Goal: Transaction & Acquisition: Purchase product/service

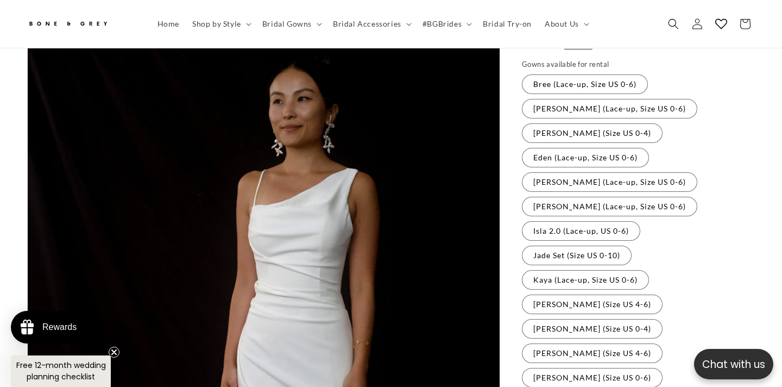
scroll to position [0, 528]
click at [562, 99] on label "[PERSON_NAME] (Lace-up, Size US 0-6) Variant sold out or unavailable" at bounding box center [610, 109] width 176 height 20
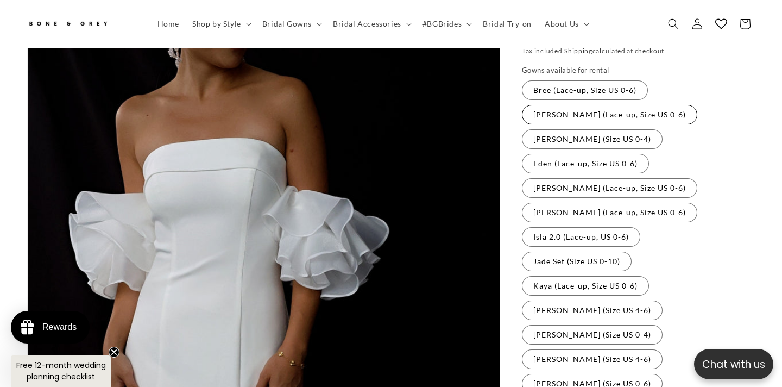
scroll to position [172, 0]
click at [663, 130] on label "[PERSON_NAME] (Size US 0-4) Variant sold out or unavailable" at bounding box center [592, 140] width 141 height 20
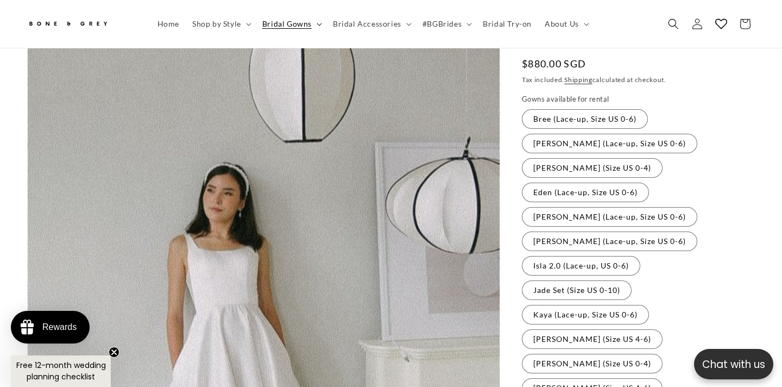
scroll to position [0, 264]
click at [282, 27] on span "Bridal Gowns" at bounding box center [286, 24] width 49 height 10
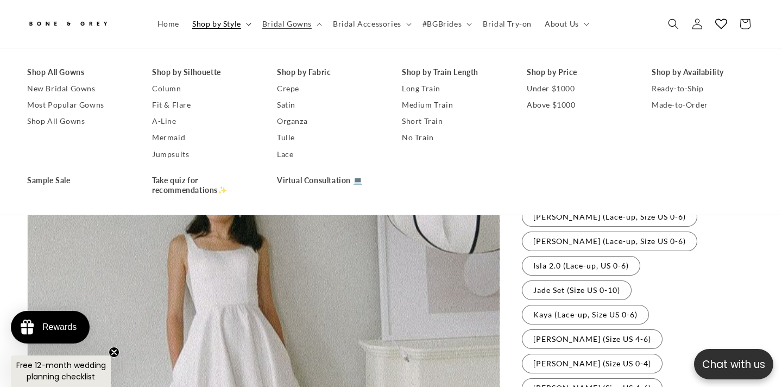
scroll to position [0, 528]
click at [79, 100] on link "Most Popular Gowns" at bounding box center [78, 105] width 103 height 16
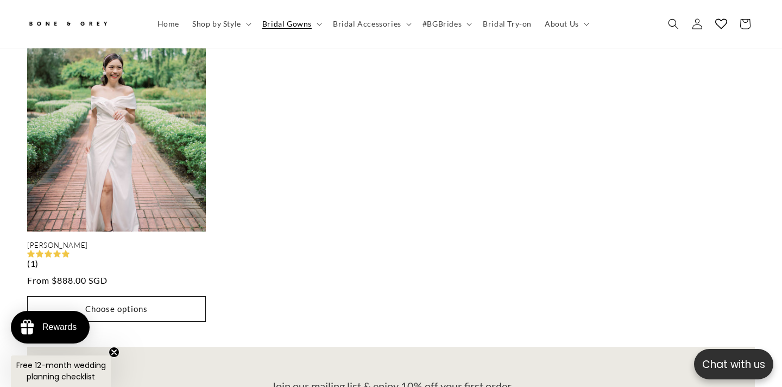
scroll to position [0, 264]
